Goal: Information Seeking & Learning: Find specific fact

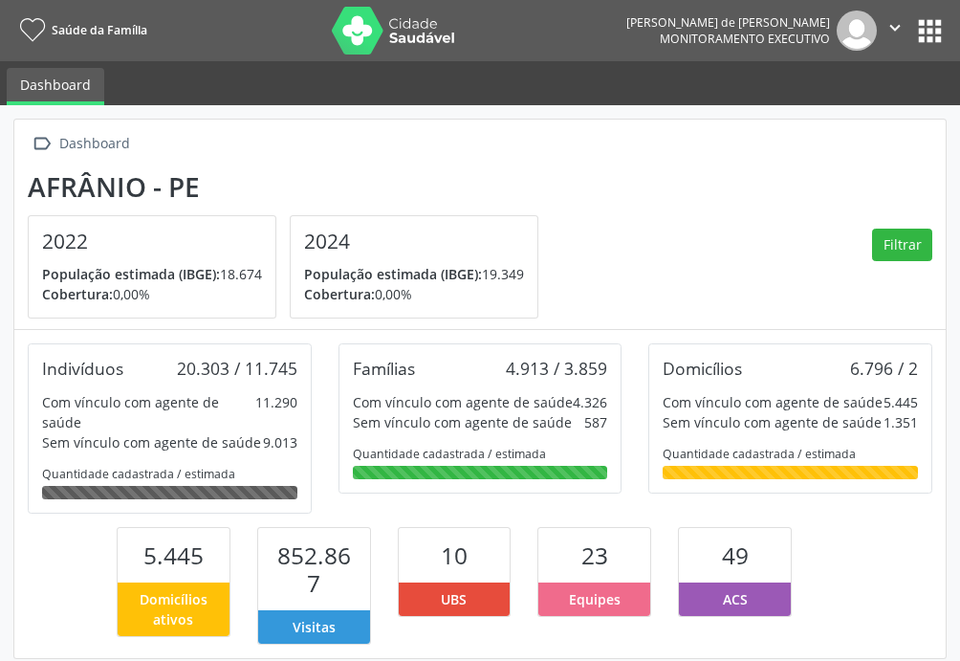
click at [926, 29] on button "apps" at bounding box center [929, 30] width 33 height 33
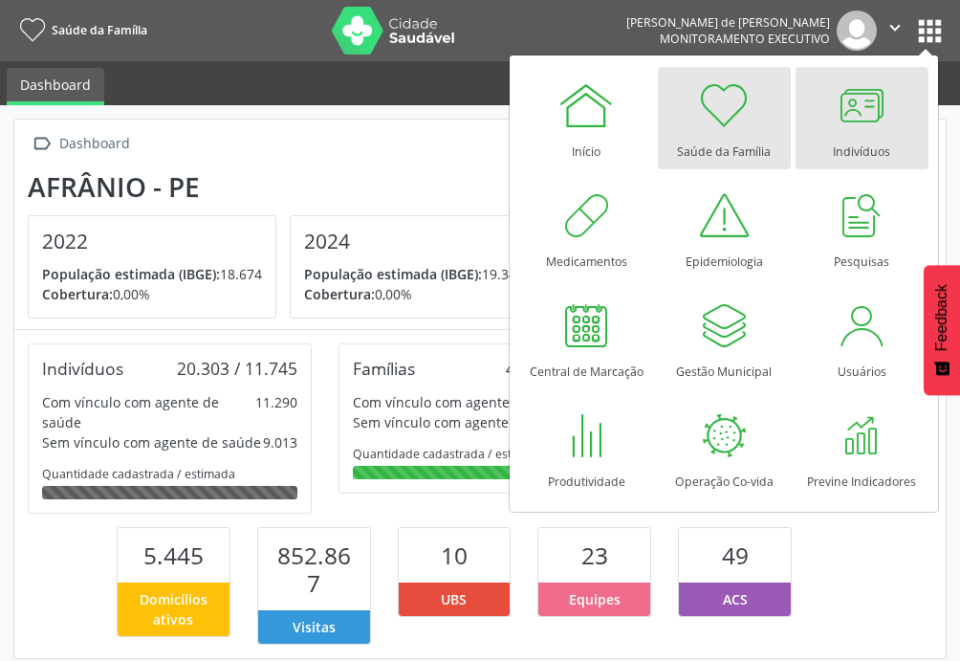
click at [867, 105] on div at bounding box center [861, 105] width 57 height 57
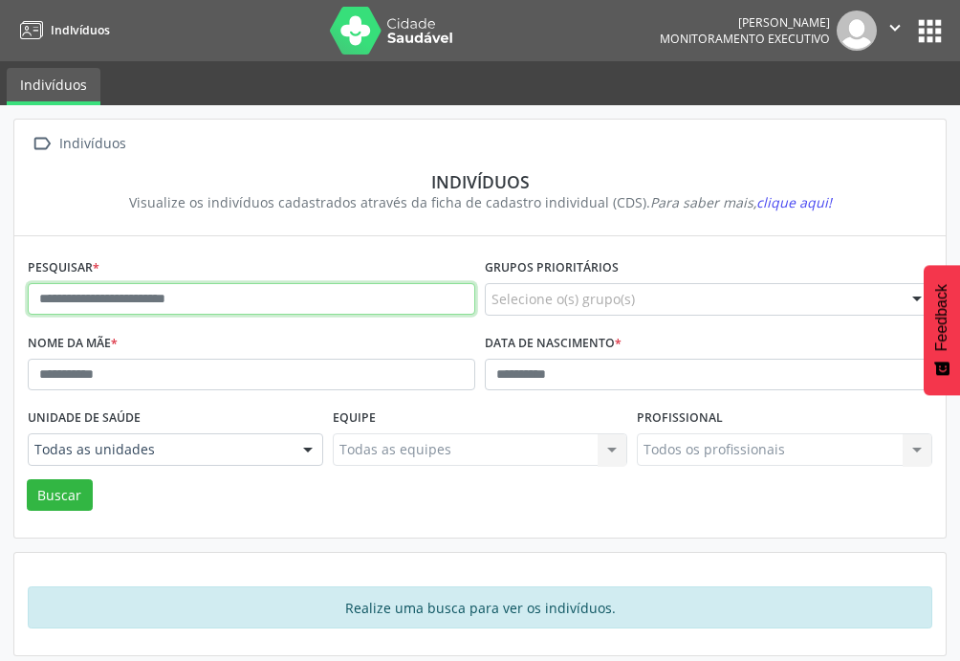
click at [119, 296] on input "text" at bounding box center [252, 299] width 448 height 33
type input "******"
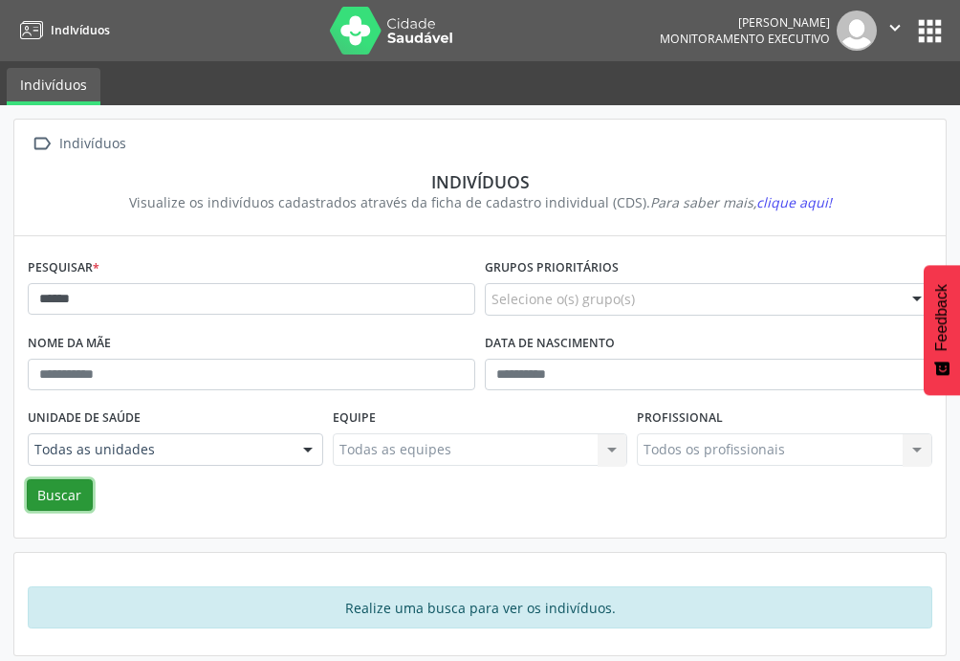
click at [64, 488] on button "Buscar" at bounding box center [60, 495] width 66 height 33
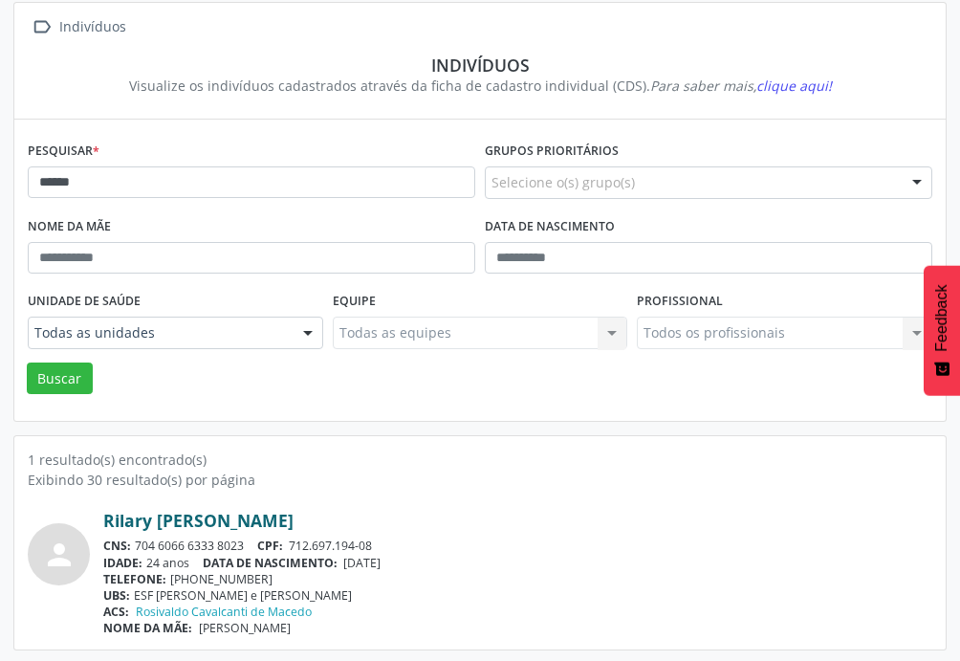
scroll to position [118, 0]
click at [190, 530] on div "Rilary Maria da Silva CNS: 704 6066 6333 8023 CPF: 712.697.194-08 IDADE: 24 ano…" at bounding box center [517, 572] width 829 height 126
click at [217, 522] on link "Rilary Maria da Silva" at bounding box center [198, 519] width 190 height 21
